Goal: Information Seeking & Learning: Learn about a topic

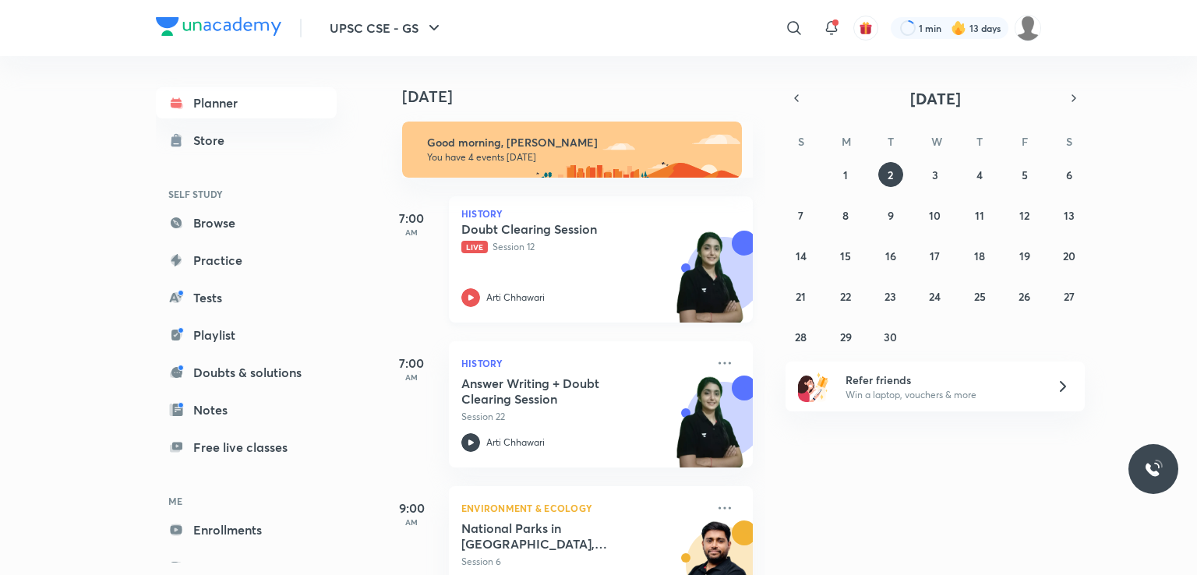
click at [475, 248] on span "Live" at bounding box center [474, 247] width 26 height 12
